Goal: Task Accomplishment & Management: Complete application form

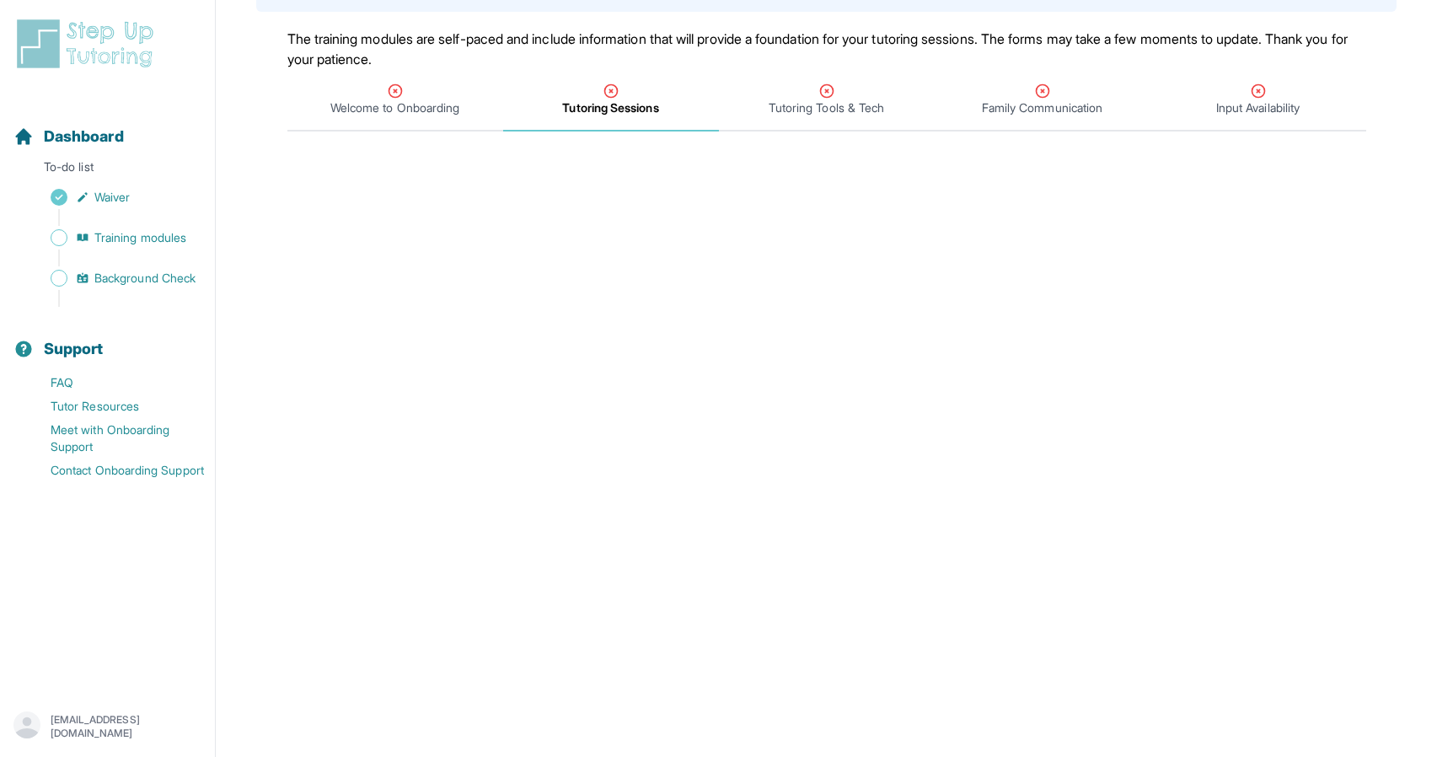
scroll to position [161, 0]
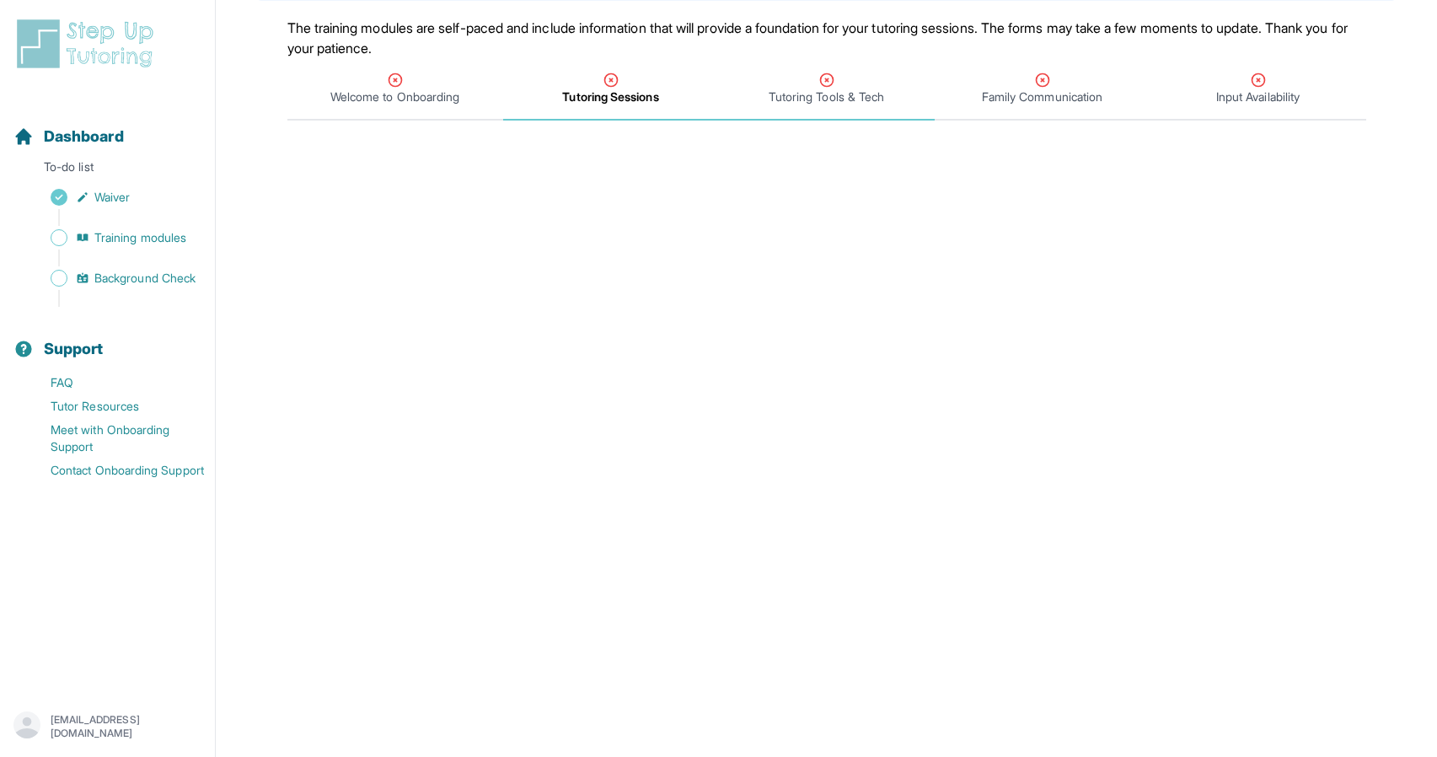
click at [800, 75] on div "Tutoring Tools & Tech" at bounding box center [826, 89] width 209 height 34
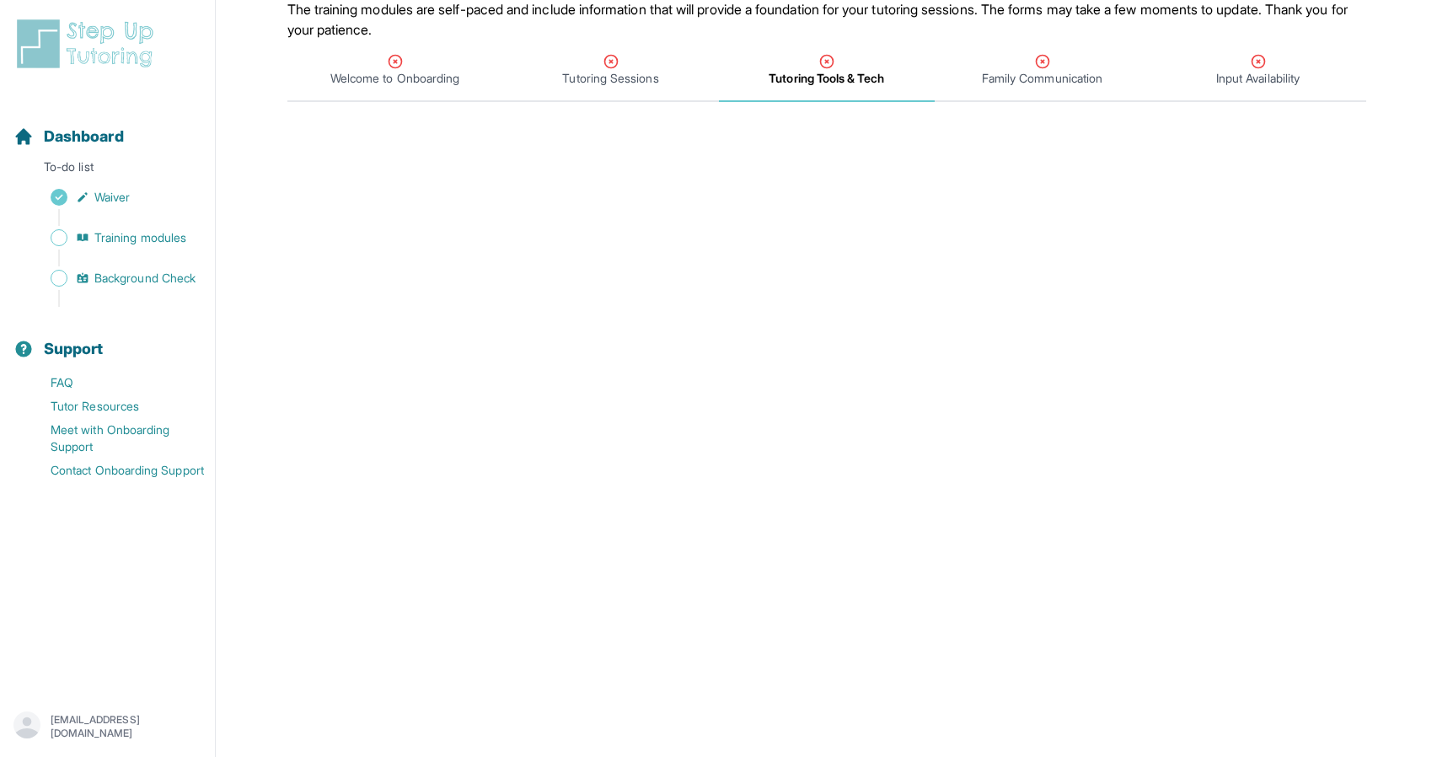
scroll to position [179, 0]
click at [1015, 67] on div "Family Communication" at bounding box center [1042, 71] width 209 height 34
click at [833, 79] on span "Tutoring Tools & Tech" at bounding box center [826, 79] width 115 height 17
click at [589, 107] on main "**********" at bounding box center [827, 519] width 1222 height 1354
click at [1039, 62] on icon "Tabs" at bounding box center [1042, 62] width 17 height 17
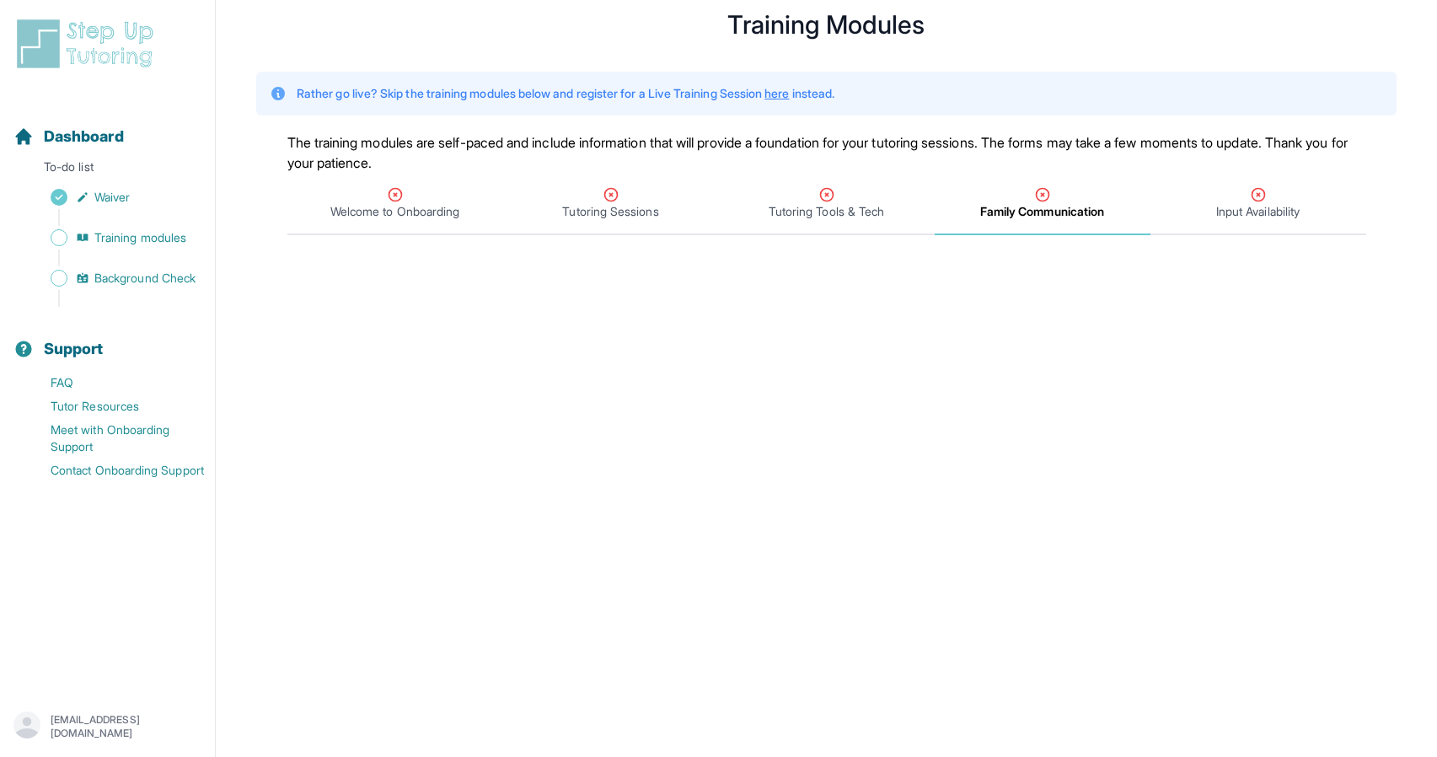
scroll to position [0, 0]
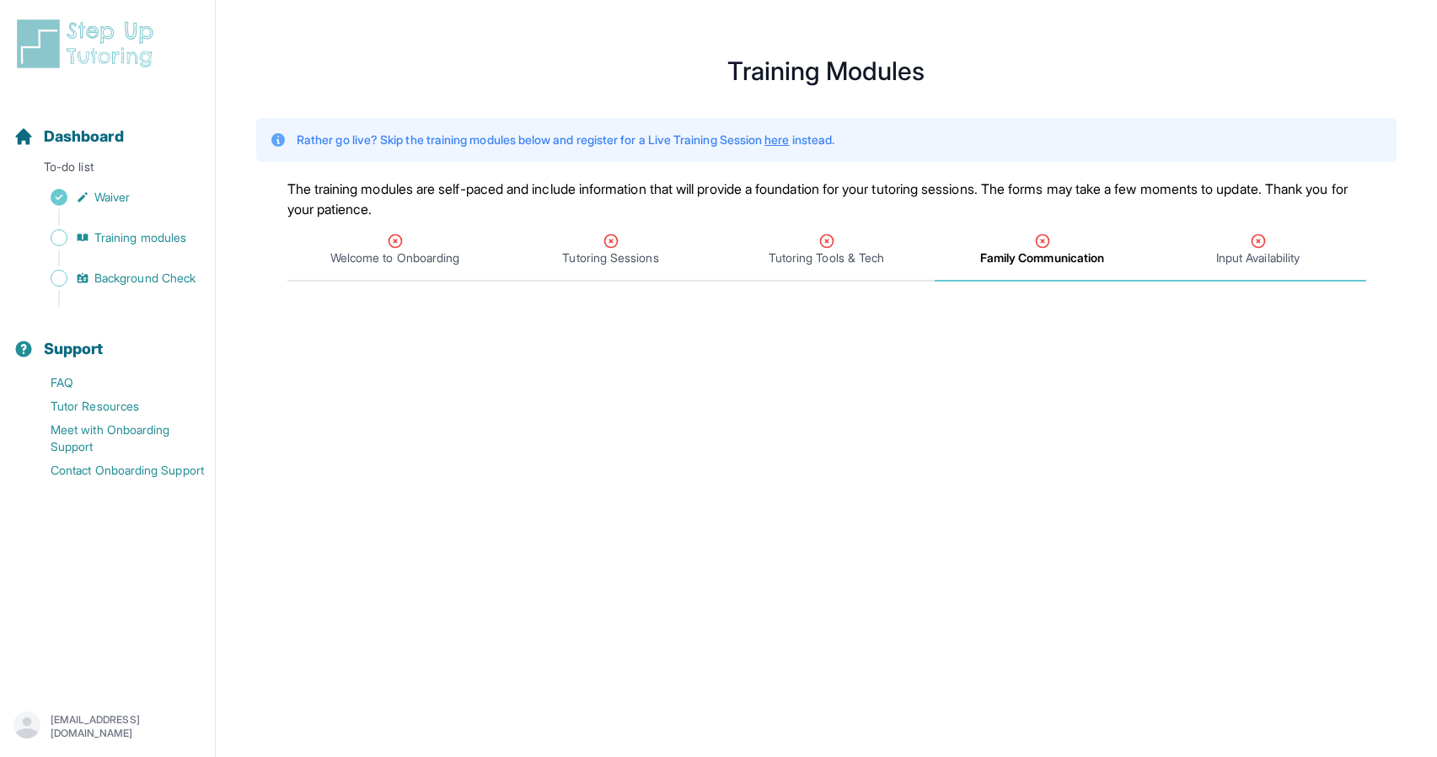
click at [1217, 263] on span "Input Availability" at bounding box center [1258, 258] width 83 height 17
click at [1034, 257] on span "Family Communication" at bounding box center [1042, 258] width 121 height 17
click at [152, 232] on span "Training modules" at bounding box center [140, 237] width 92 height 17
click at [411, 255] on span "Welcome to Onboarding" at bounding box center [394, 258] width 129 height 17
click at [524, 170] on div "Rather go live? Skip the training modules below and register for a Live Trainin…" at bounding box center [826, 140] width 1141 height 78
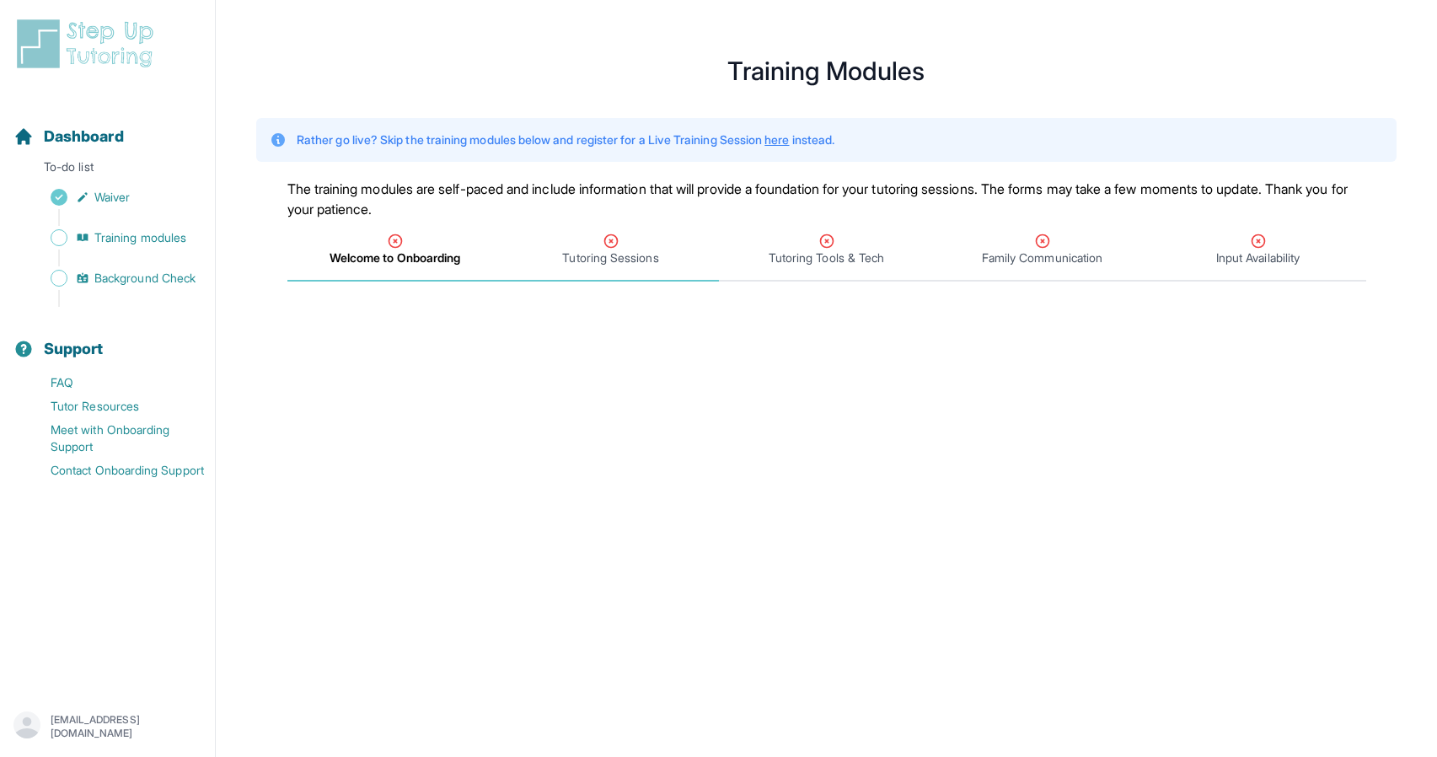
click at [581, 273] on span "Tutoring Sessions" at bounding box center [611, 250] width 216 height 62
click at [105, 183] on div "Dashboard To-do list Waiver Training modules Background Check" at bounding box center [107, 202] width 201 height 209
click at [105, 195] on span "Waiver" at bounding box center [111, 197] width 35 height 17
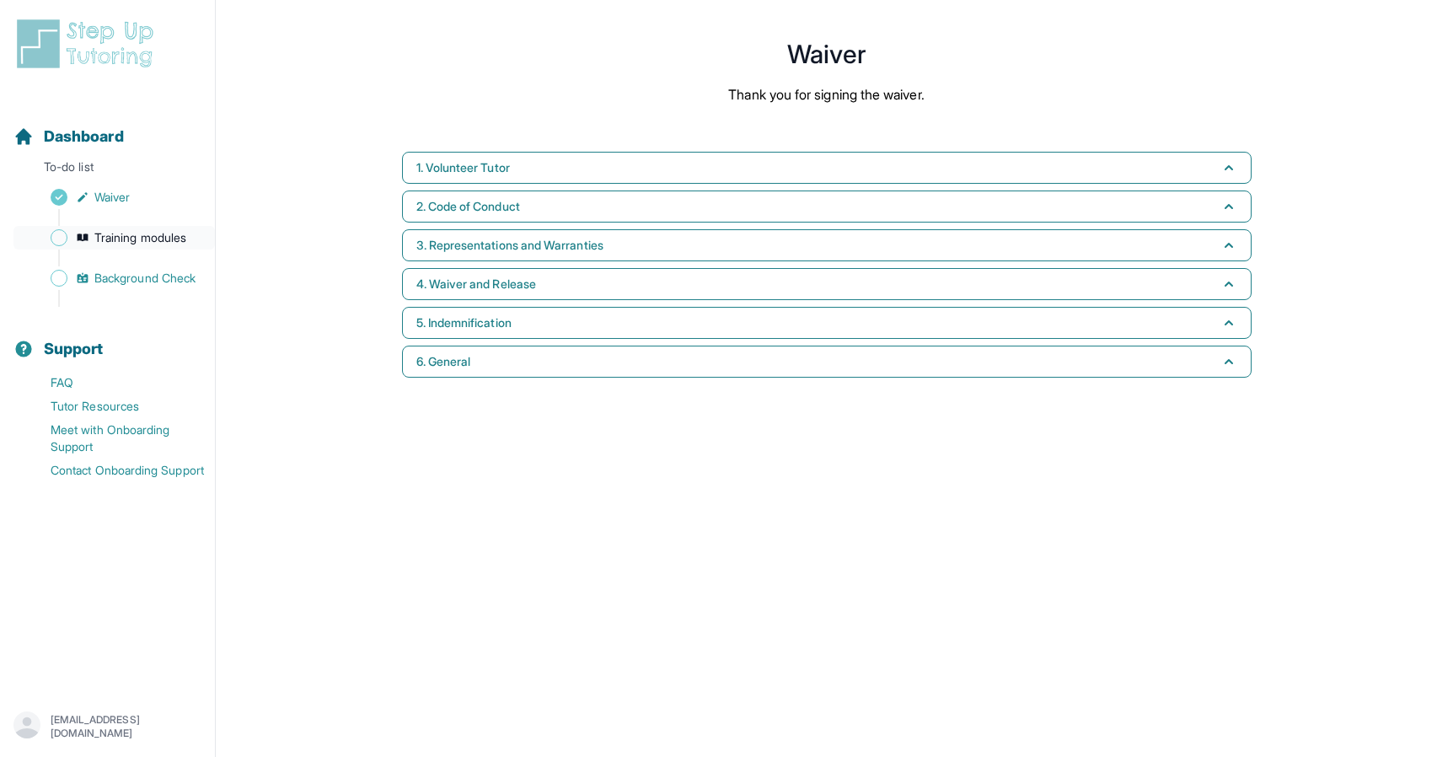
click at [66, 227] on link "Training modules" at bounding box center [113, 238] width 201 height 24
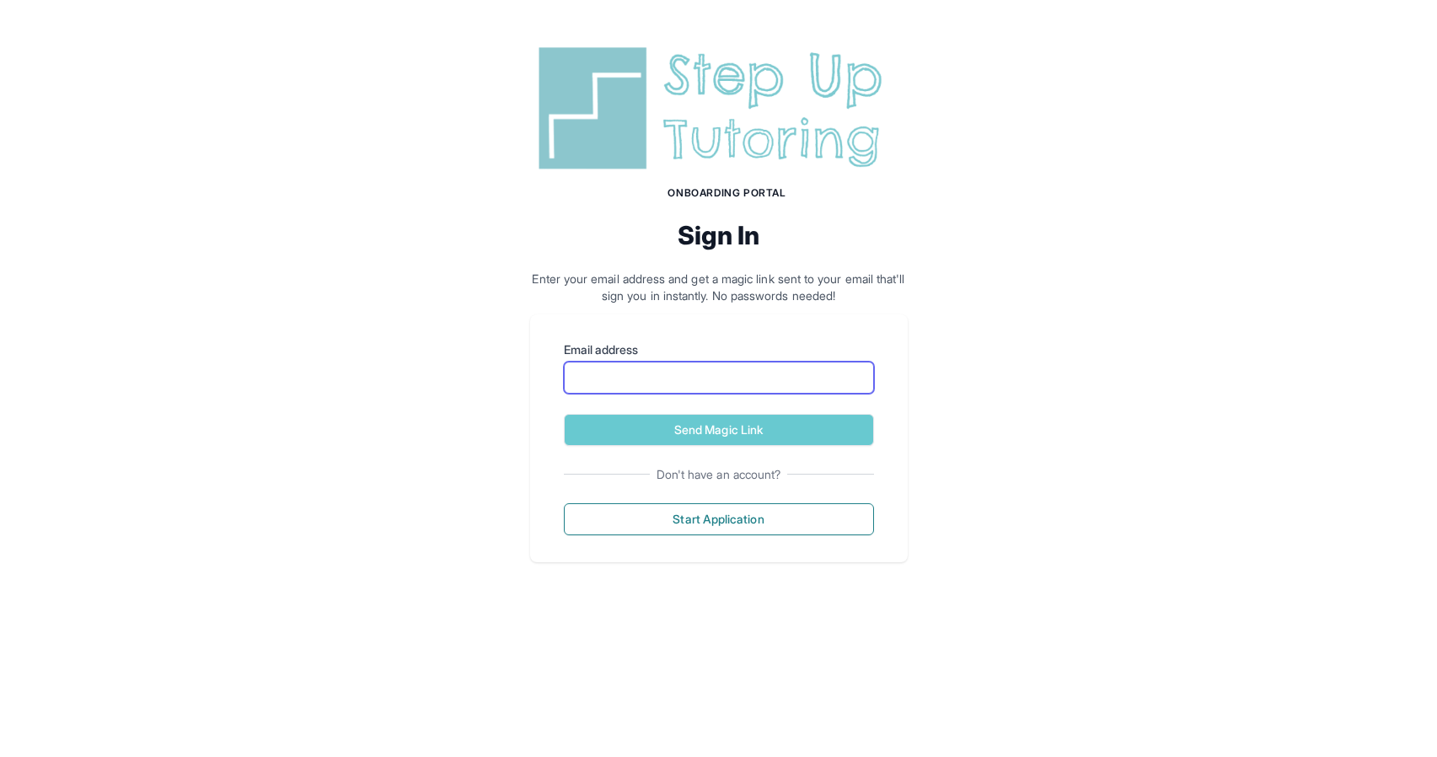
click at [658, 377] on input "Email address" at bounding box center [719, 378] width 310 height 32
type input "**********"
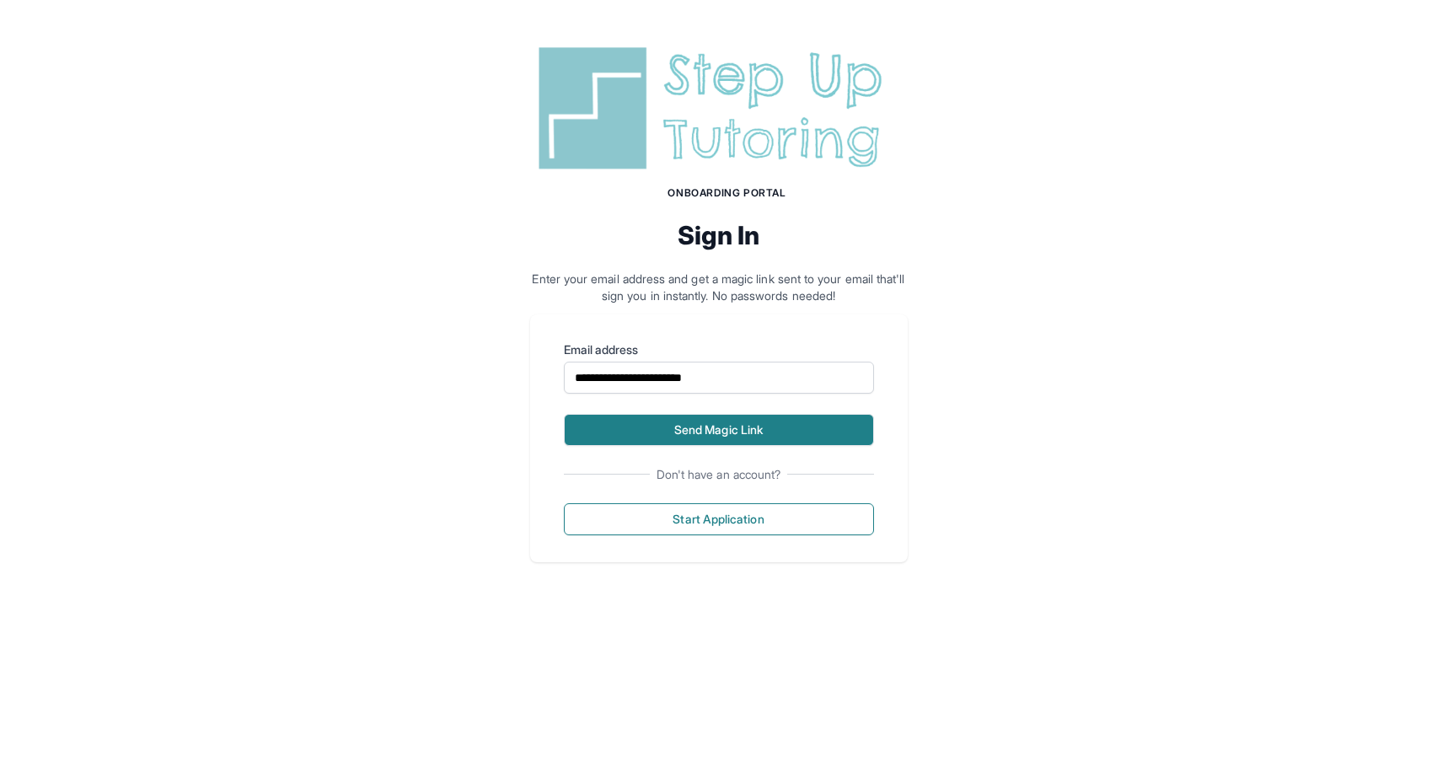
click at [712, 426] on button "Send Magic Link" at bounding box center [719, 430] width 310 height 32
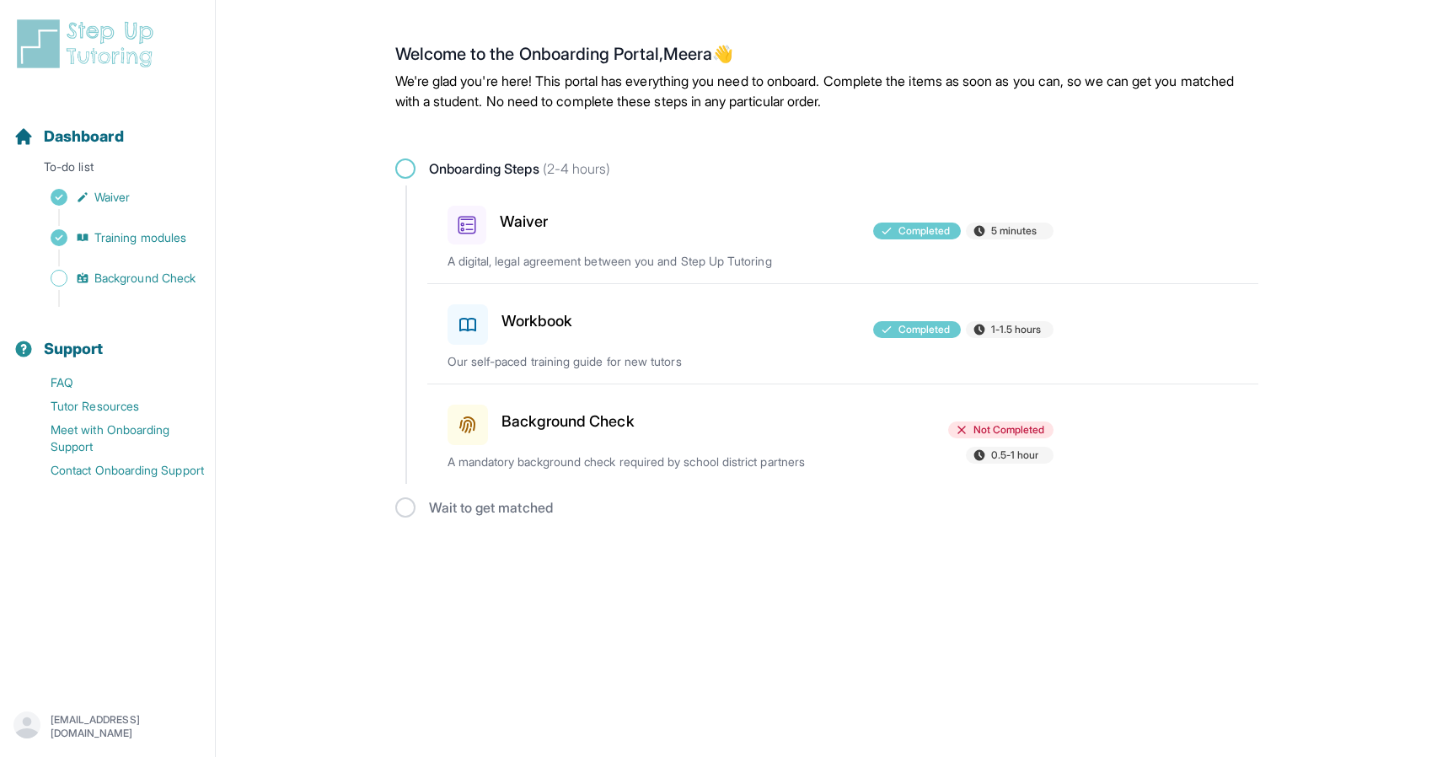
click at [560, 420] on h3 "Background Check" at bounding box center [568, 422] width 133 height 24
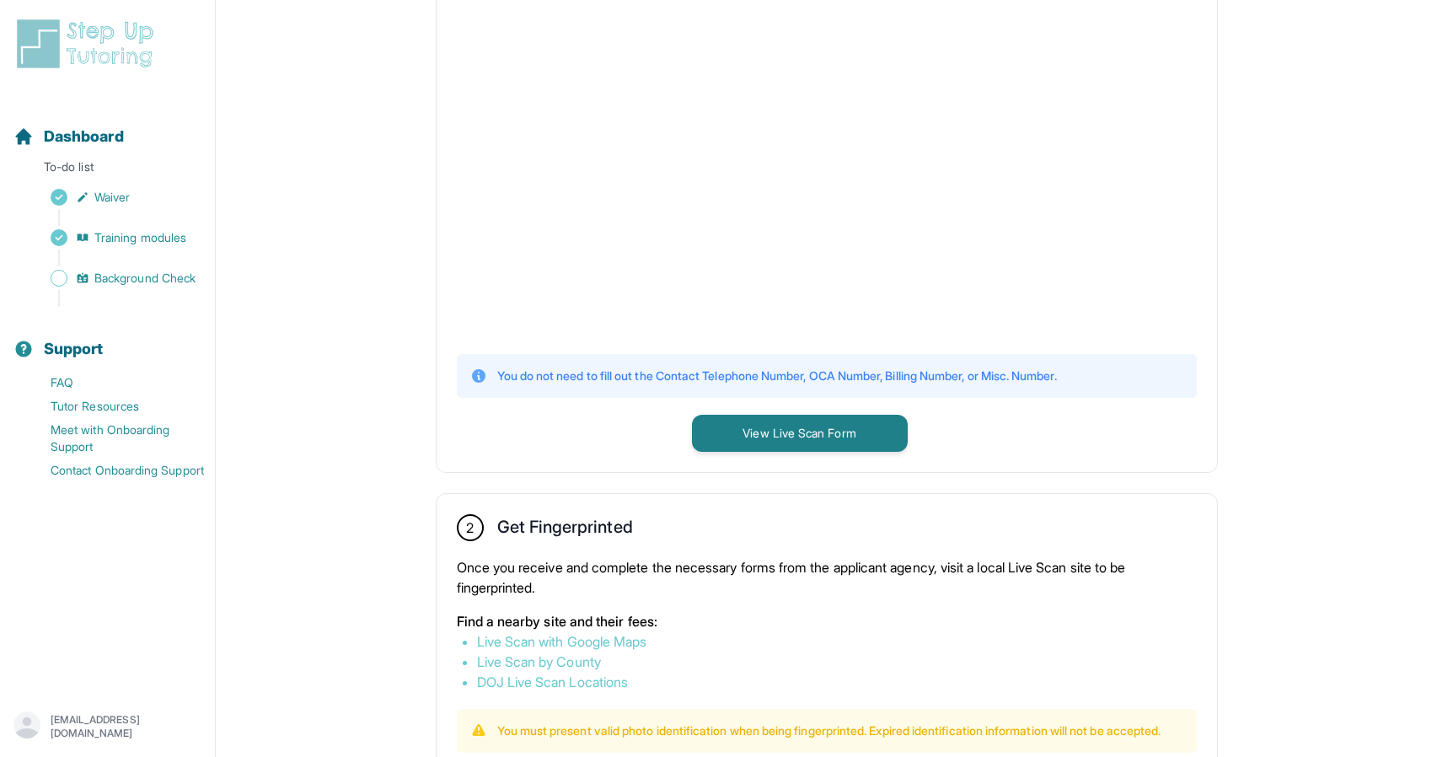
scroll to position [377, 0]
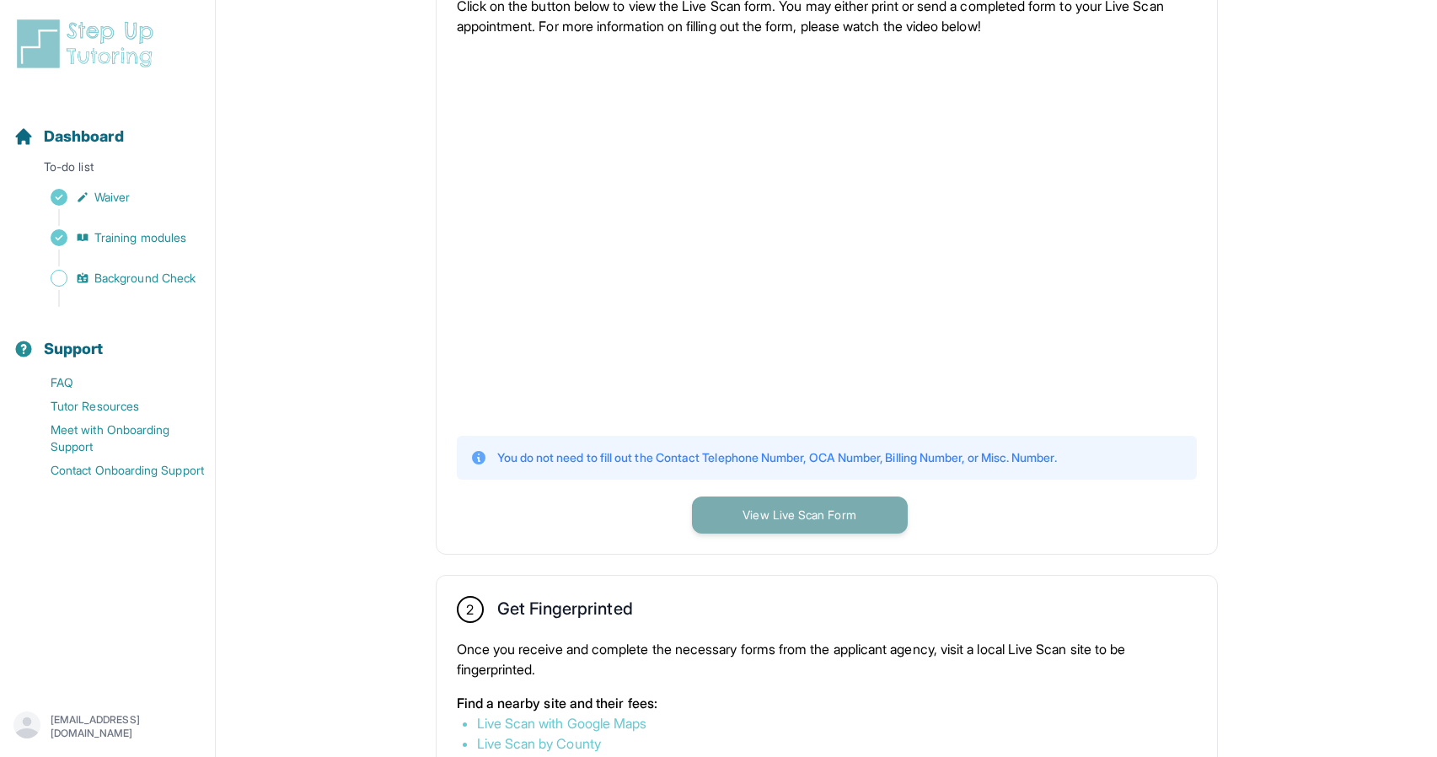
click at [773, 519] on button "View Live Scan Form" at bounding box center [800, 515] width 216 height 37
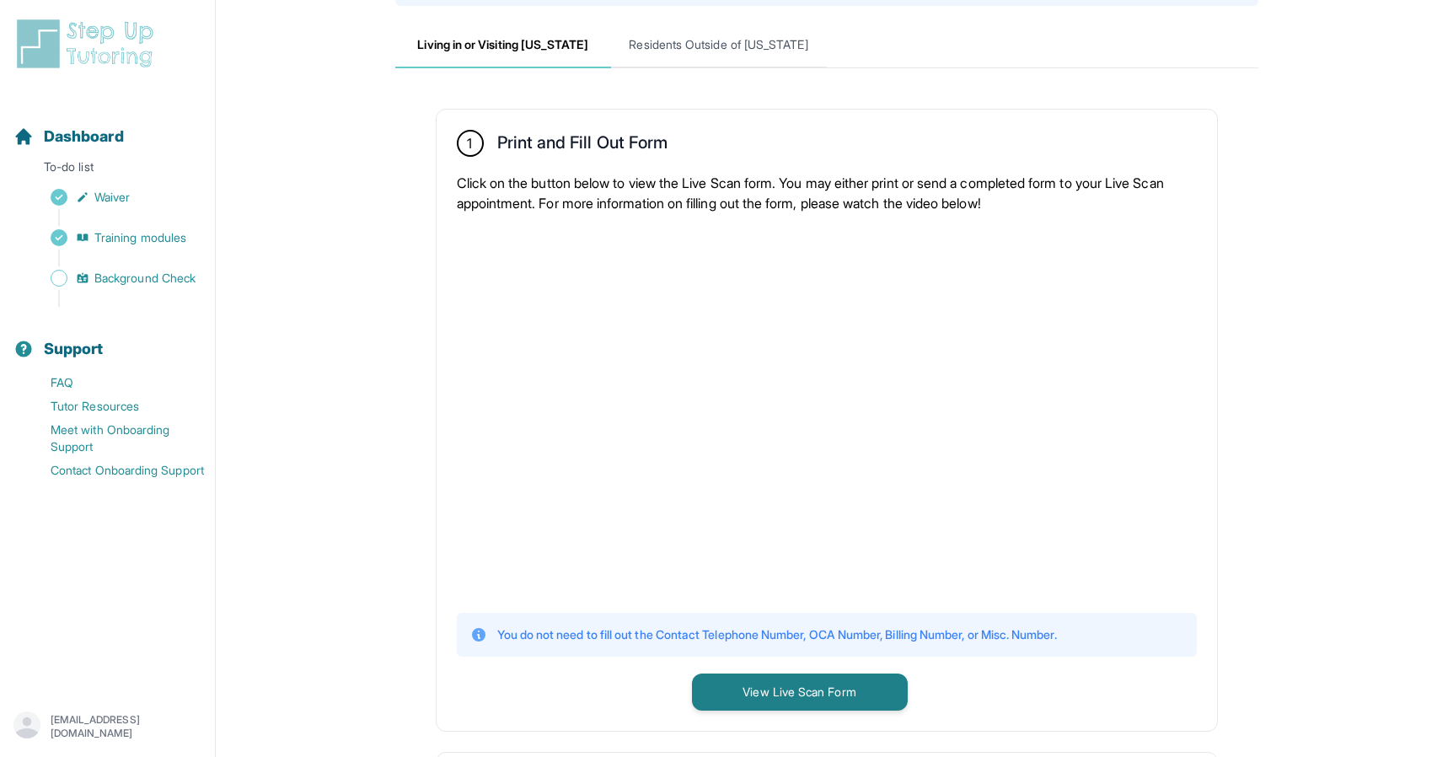
scroll to position [196, 0]
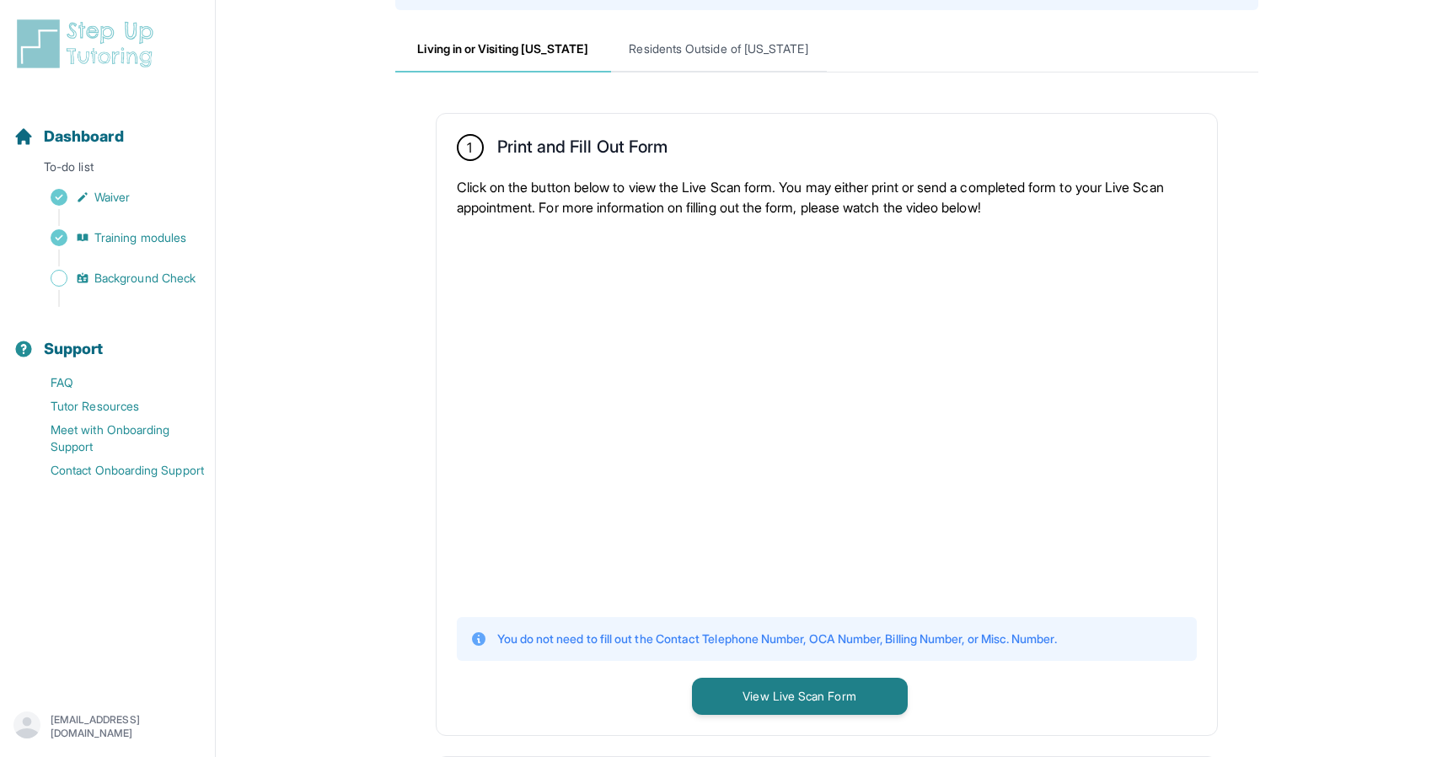
click at [991, 182] on p "Click on the button below to view the Live Scan form. You may either print or s…" at bounding box center [827, 197] width 740 height 40
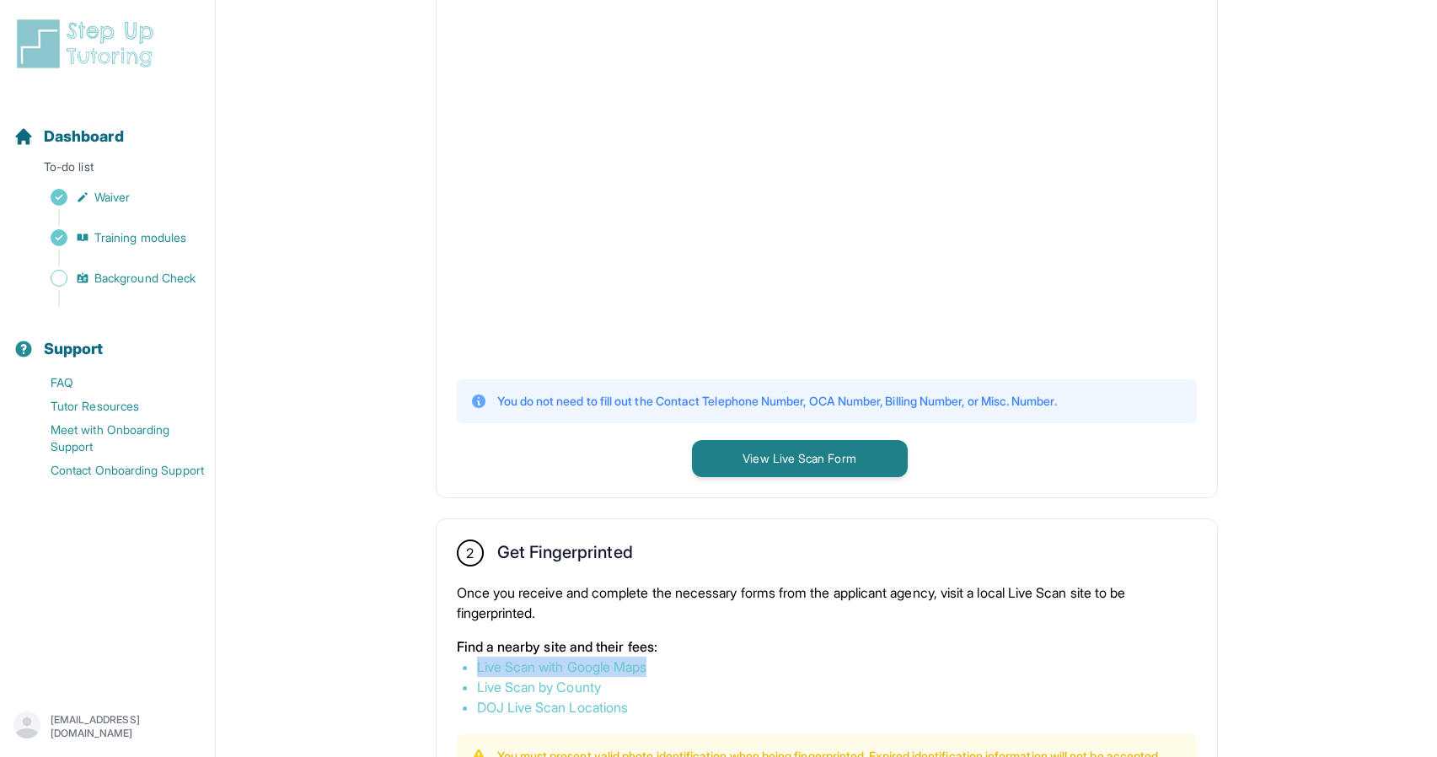
scroll to position [379, 0]
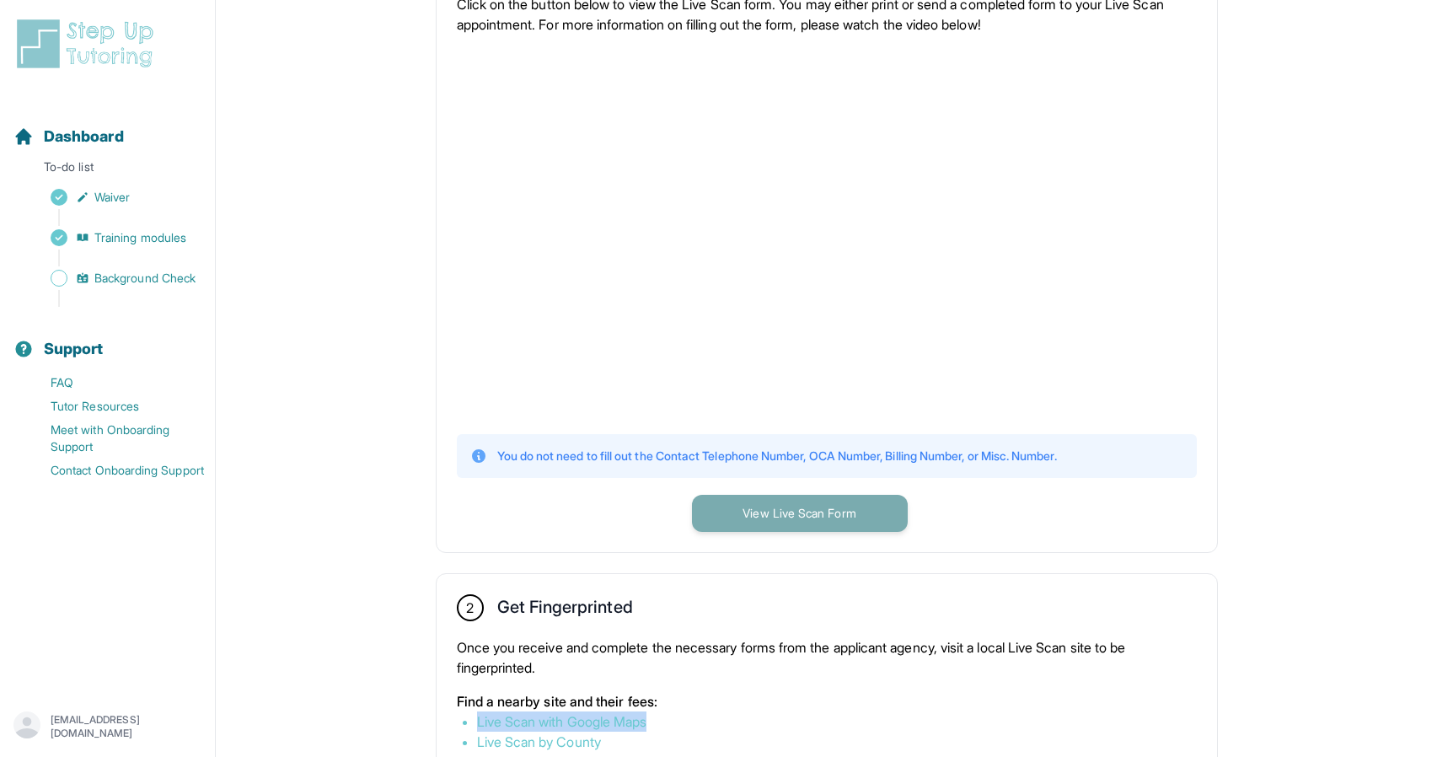
click at [846, 516] on button "View Live Scan Form" at bounding box center [800, 513] width 216 height 37
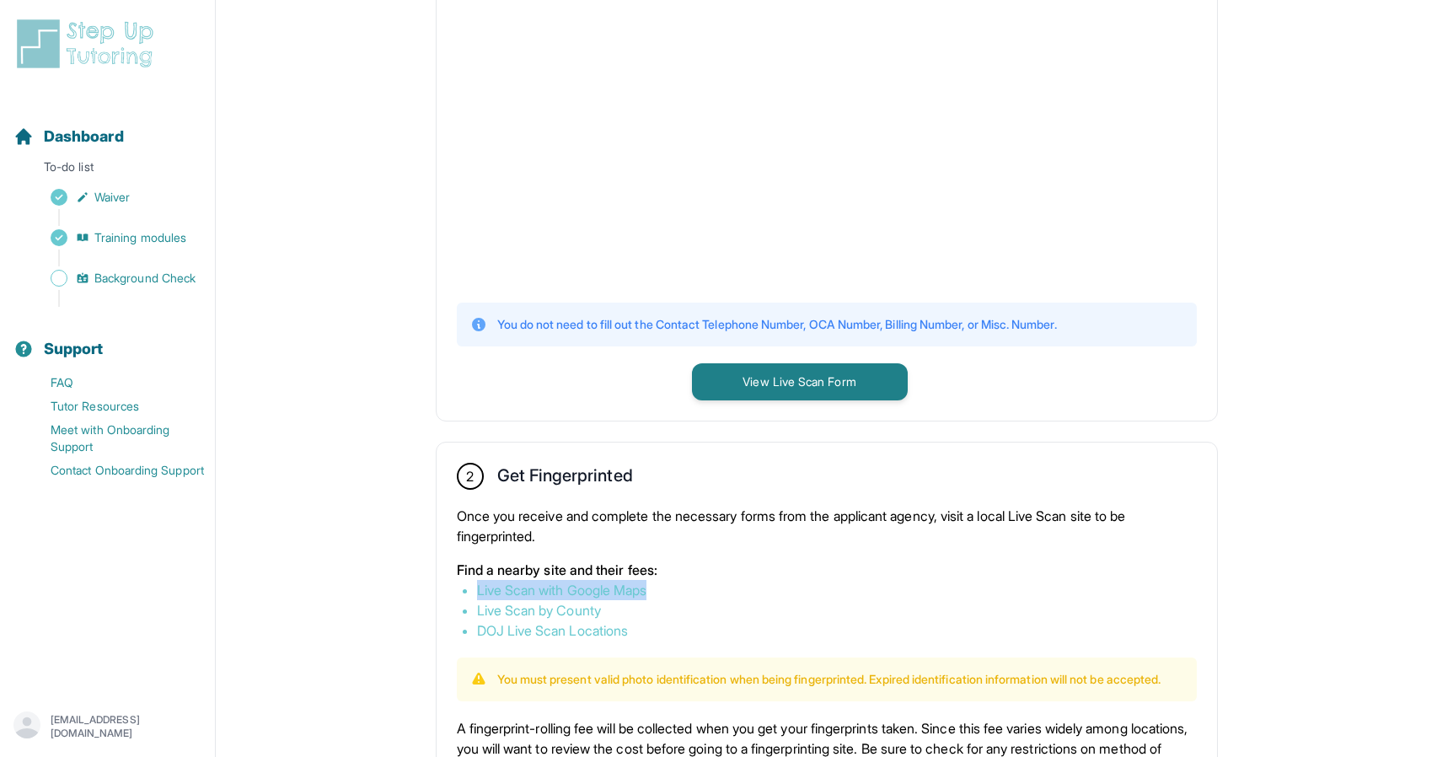
scroll to position [0, 0]
